Goal: Transaction & Acquisition: Subscribe to service/newsletter

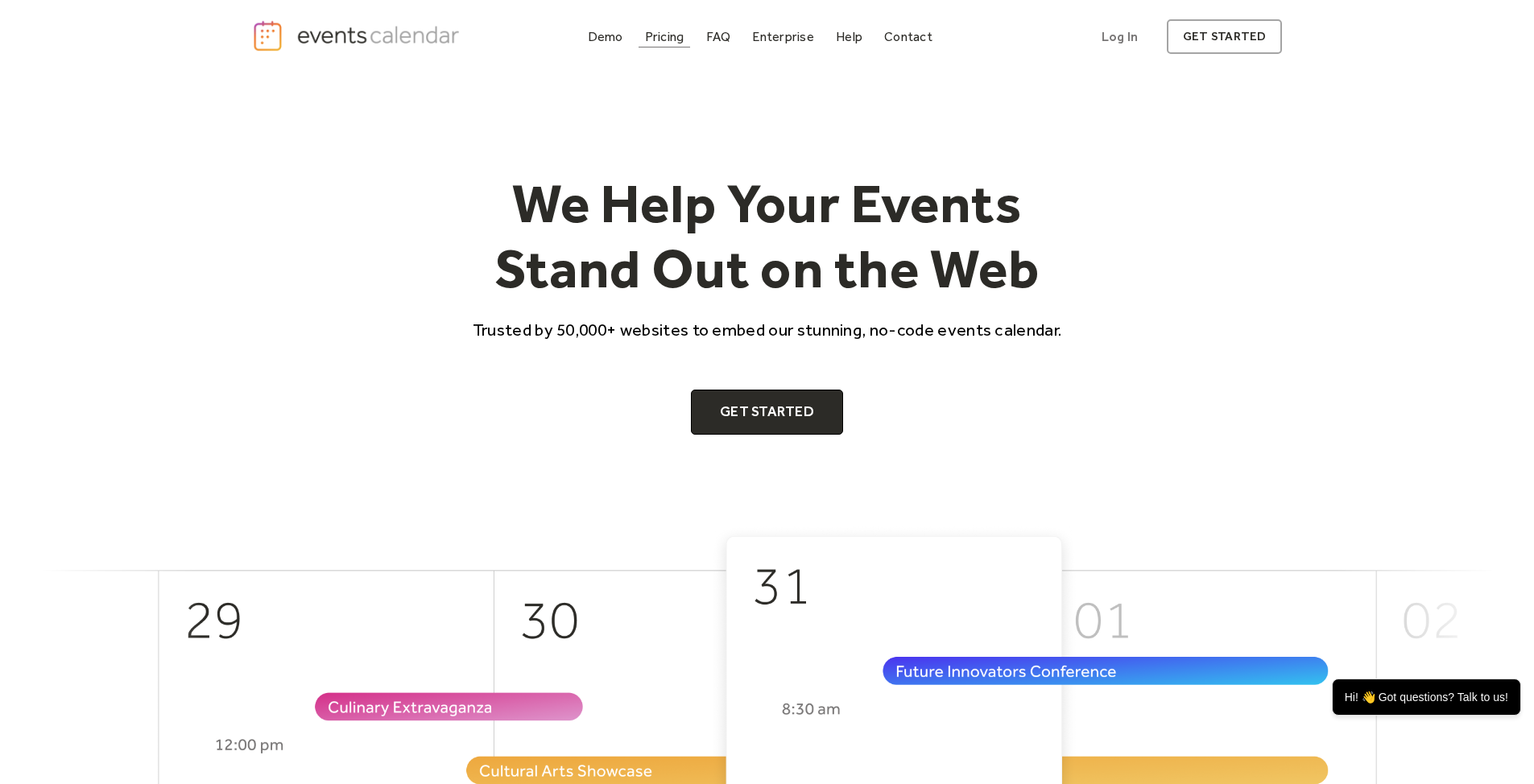
click at [666, 34] on div "Pricing" at bounding box center [664, 36] width 40 height 9
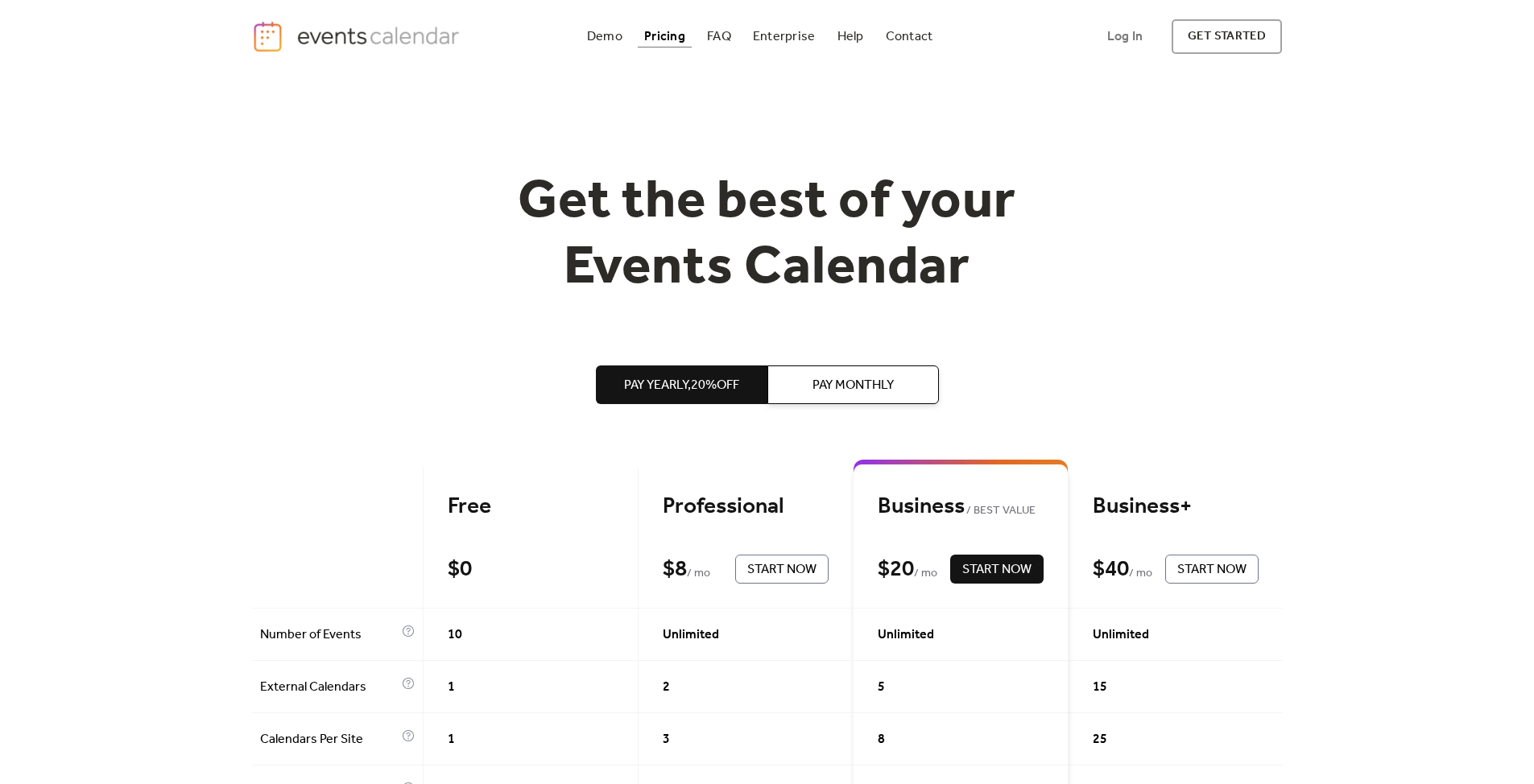
click at [480, 493] on div "Free" at bounding box center [530, 507] width 165 height 28
click at [1208, 35] on link "get started" at bounding box center [1226, 36] width 110 height 34
